Goal: Task Accomplishment & Management: Use online tool/utility

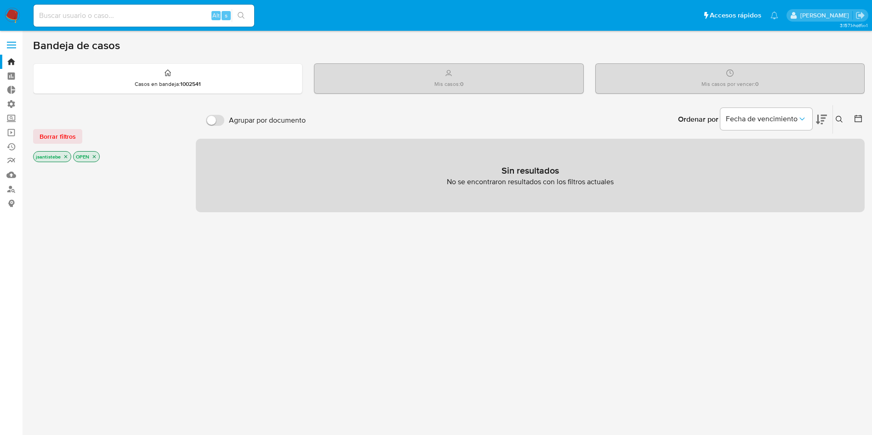
click at [11, 50] on label at bounding box center [11, 44] width 23 height 19
click at [0, 0] on input "checkbox" at bounding box center [0, 0] width 0 height 0
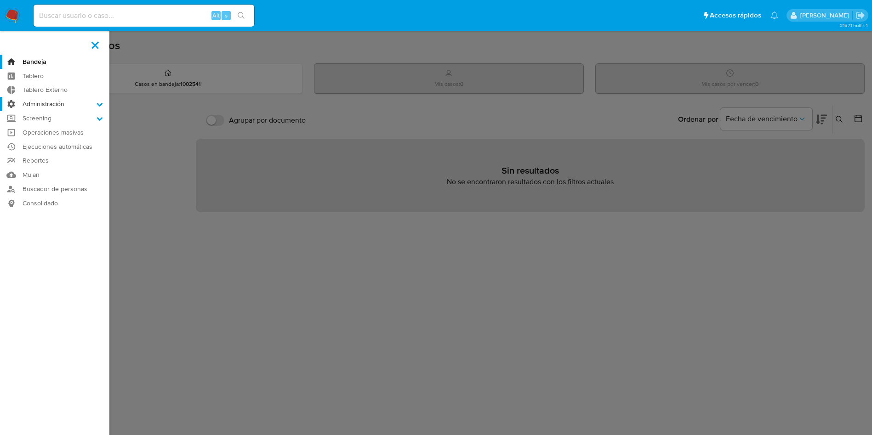
click at [49, 106] on label "Administración" at bounding box center [54, 104] width 109 height 14
click at [0, 0] on input "Administración" at bounding box center [0, 0] width 0 height 0
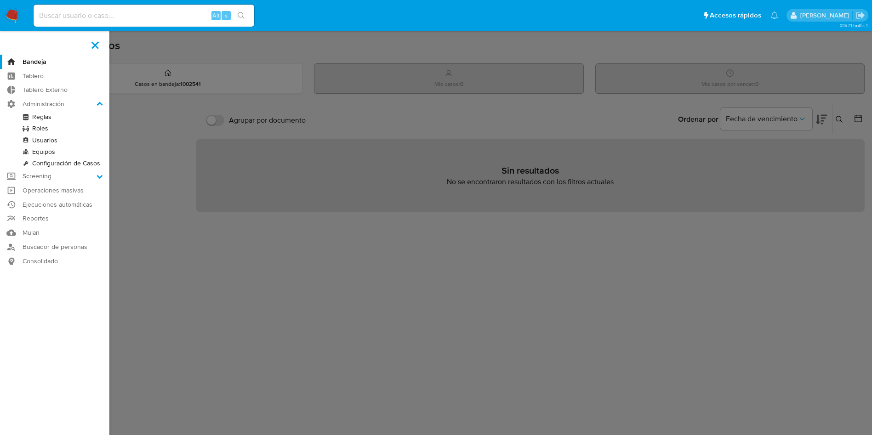
click at [45, 116] on link "Reglas" at bounding box center [54, 116] width 109 height 11
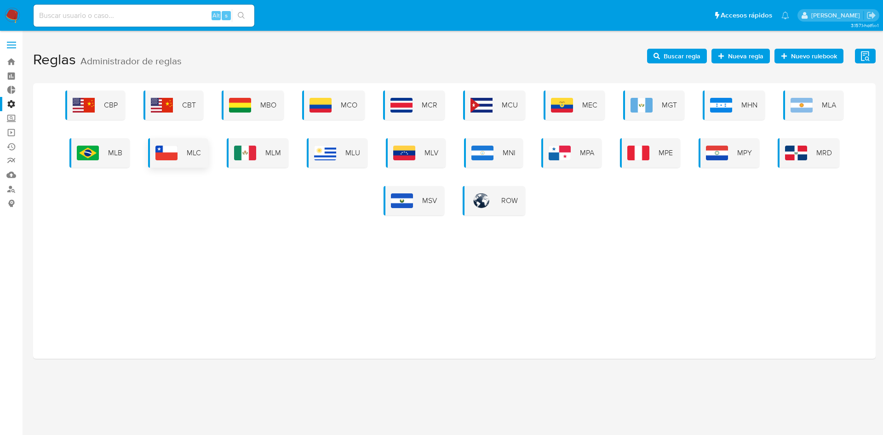
click at [177, 153] on img at bounding box center [166, 153] width 22 height 15
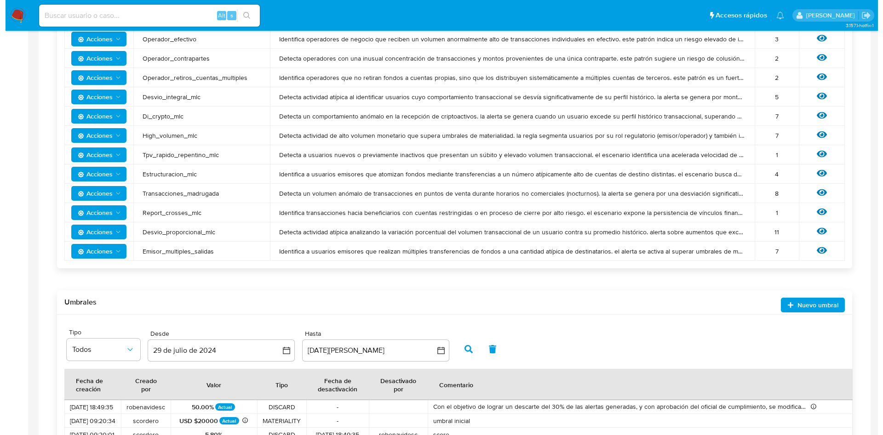
scroll to position [246, 0]
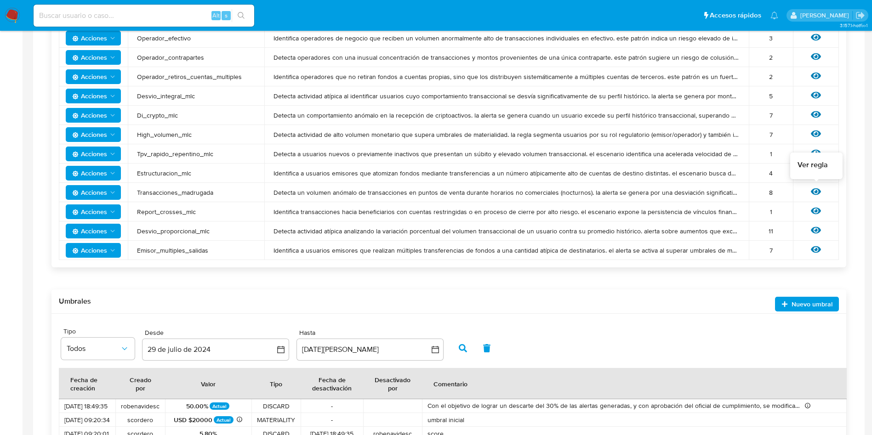
click at [813, 194] on icon at bounding box center [816, 192] width 10 height 10
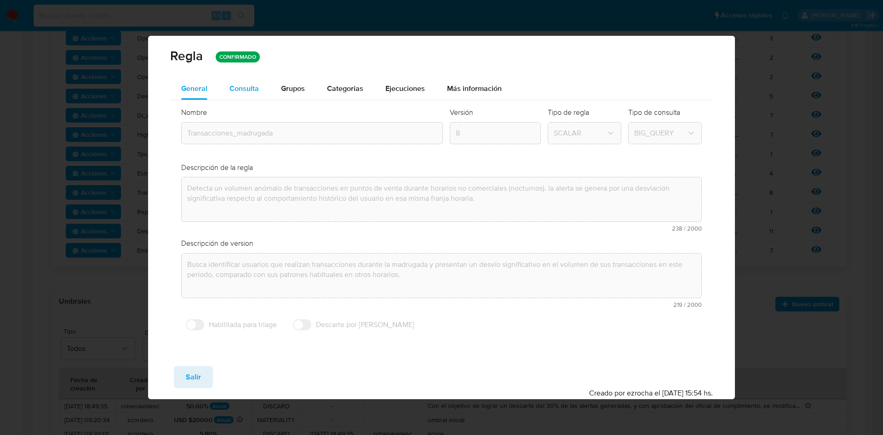
click at [246, 85] on span "Consulta" at bounding box center [243, 88] width 29 height 11
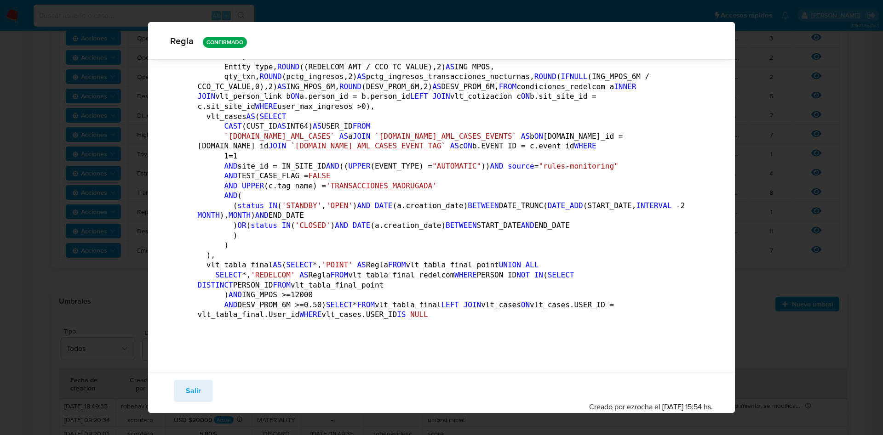
scroll to position [3920, 0]
click at [193, 385] on span "Salir" at bounding box center [193, 391] width 15 height 20
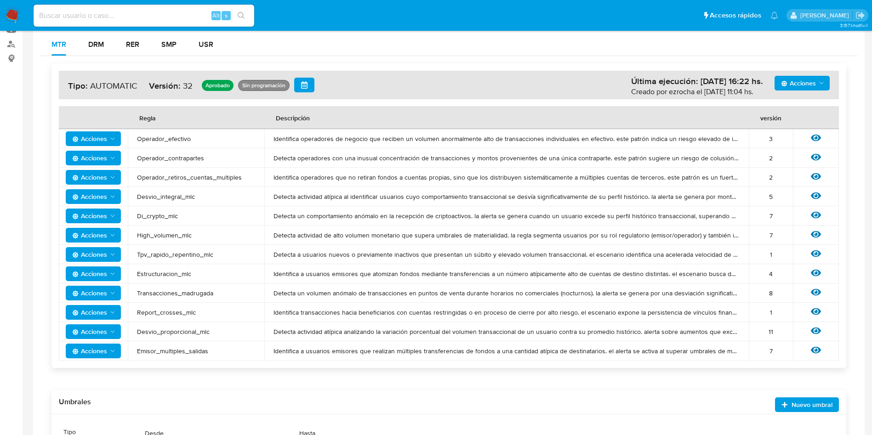
scroll to position [0, 0]
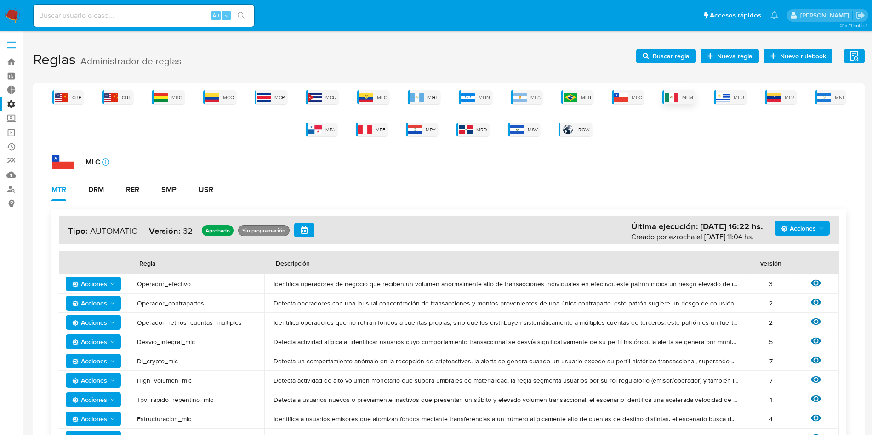
click at [685, 98] on span "MLM" at bounding box center [687, 97] width 11 height 7
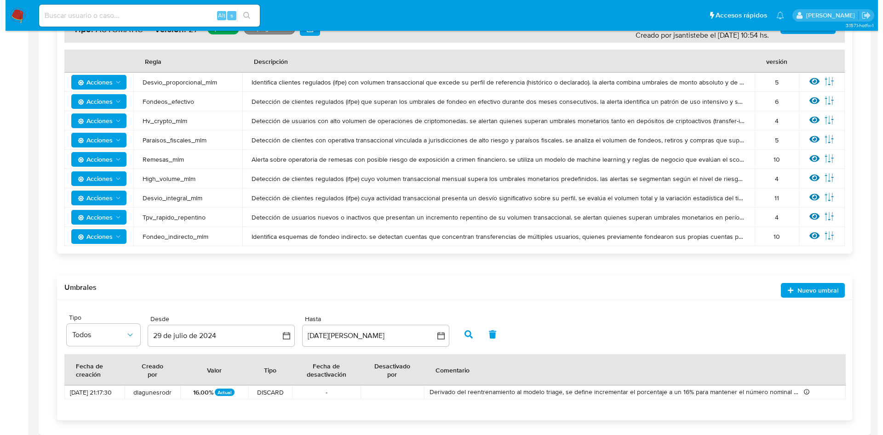
scroll to position [207, 0]
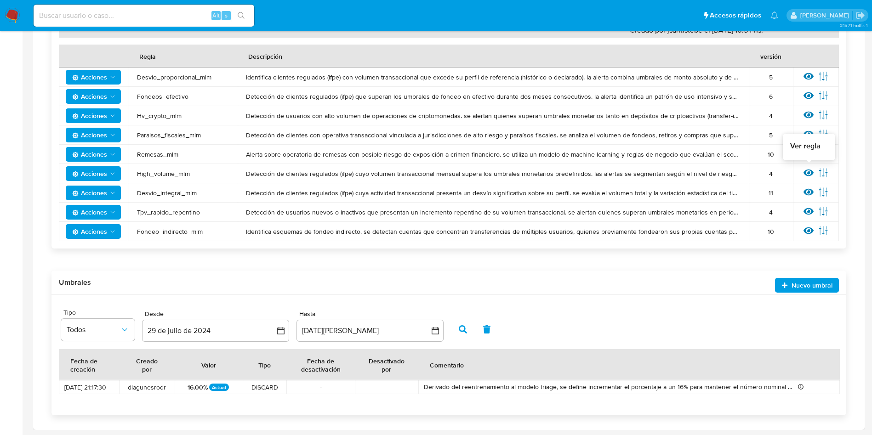
click at [806, 172] on icon at bounding box center [809, 173] width 10 height 10
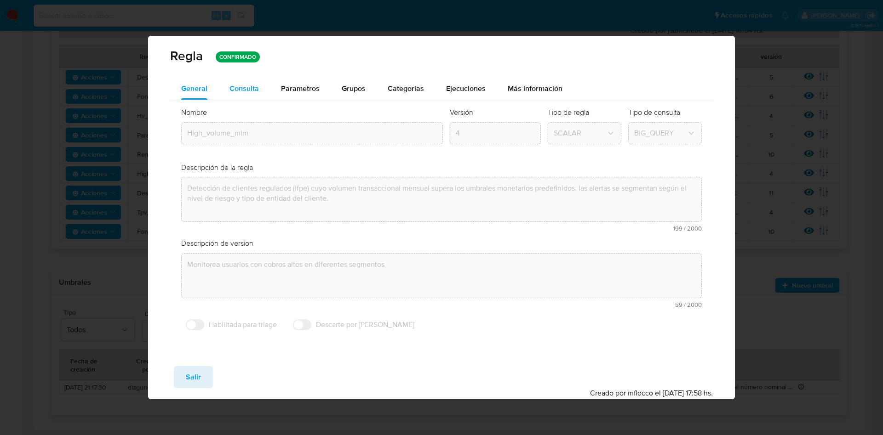
click at [240, 88] on span "Consulta" at bounding box center [243, 88] width 29 height 11
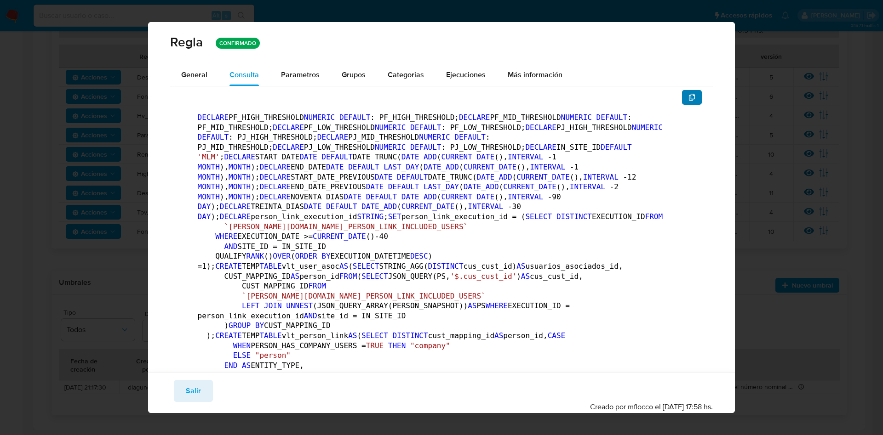
click at [688, 97] on icon "button" at bounding box center [691, 97] width 7 height 7
click at [303, 77] on span "Parametros" at bounding box center [300, 74] width 39 height 11
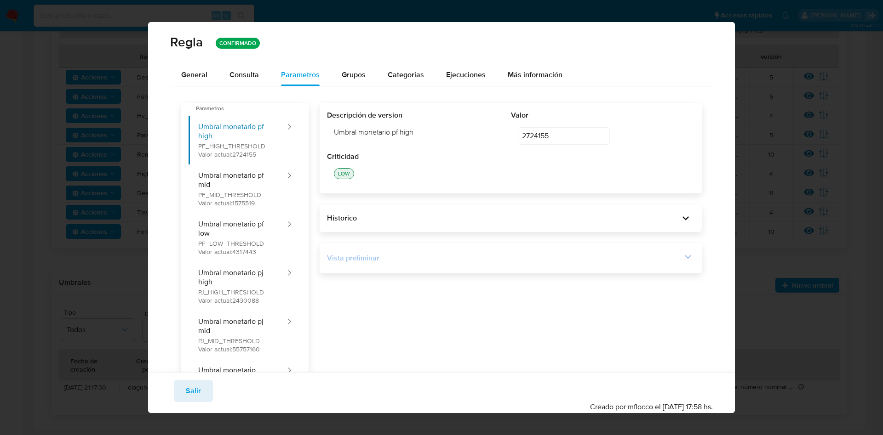
click at [669, 258] on div "Vista preliminar" at bounding box center [504, 258] width 355 height 10
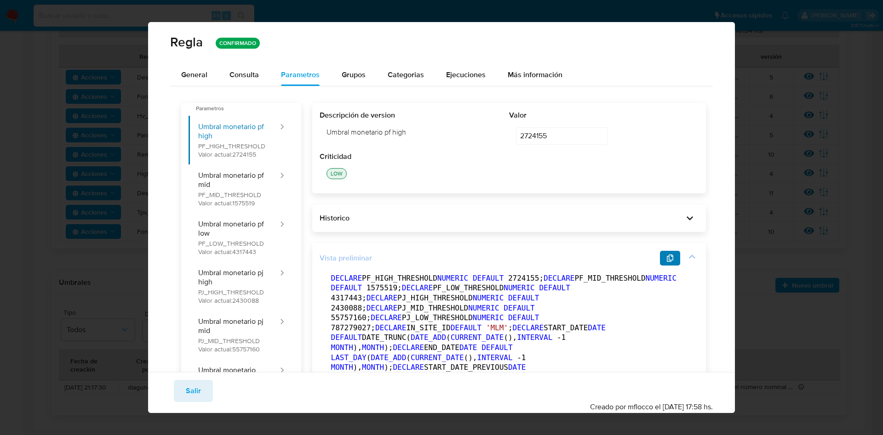
click at [666, 252] on span "button" at bounding box center [669, 258] width 7 height 13
click at [199, 386] on span "Salir" at bounding box center [193, 391] width 15 height 20
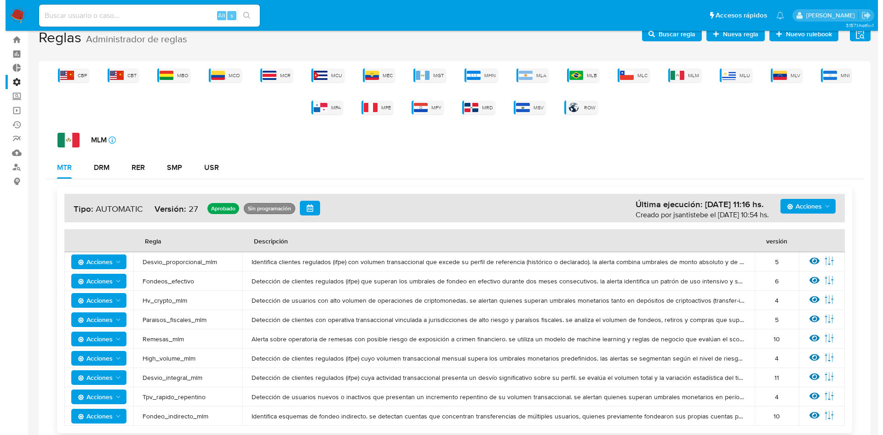
scroll to position [0, 0]
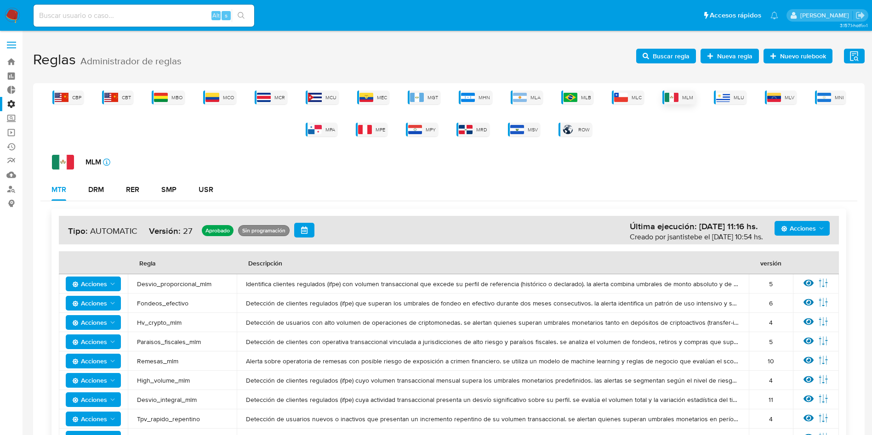
click at [676, 93] on img at bounding box center [672, 97] width 14 height 9
click at [623, 96] on img at bounding box center [621, 97] width 14 height 9
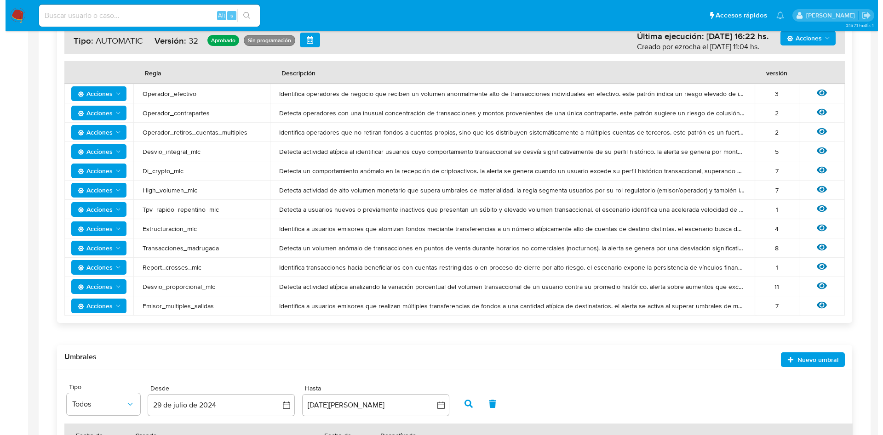
scroll to position [220, 0]
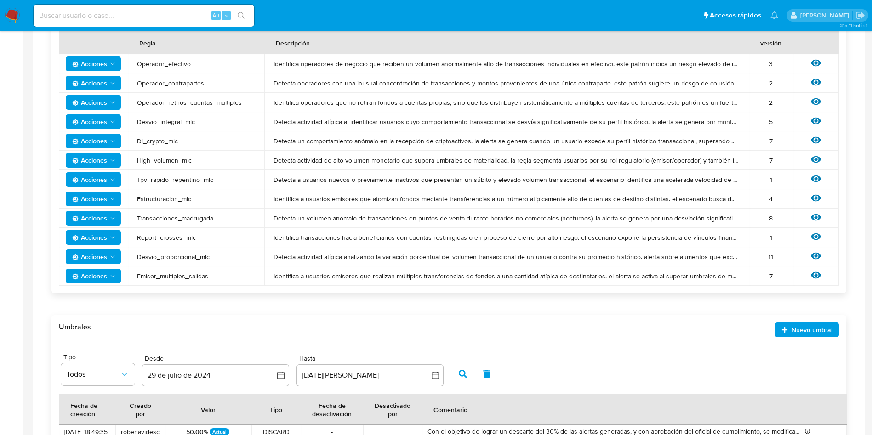
click at [816, 215] on icon at bounding box center [816, 217] width 10 height 7
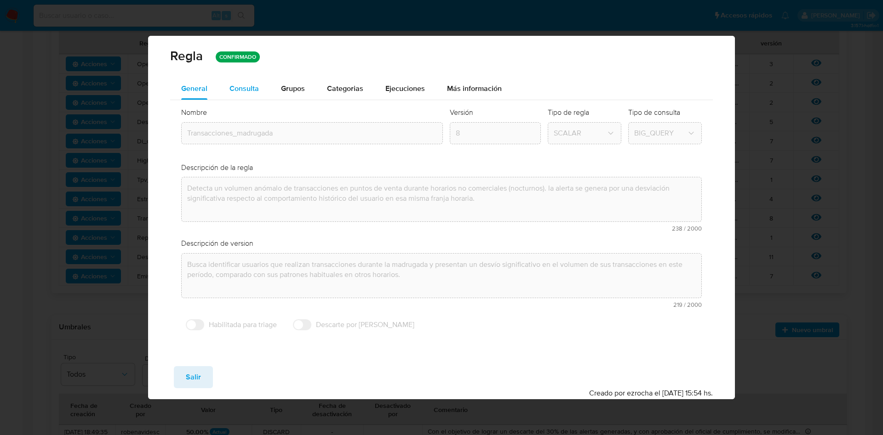
click at [256, 89] on span "Consulta" at bounding box center [243, 88] width 29 height 11
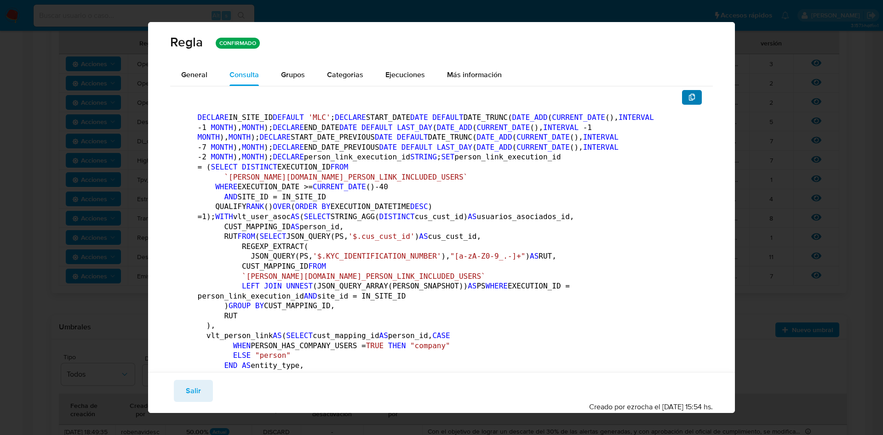
click at [682, 101] on button "button" at bounding box center [692, 97] width 20 height 15
